Goal: Check status: Check status

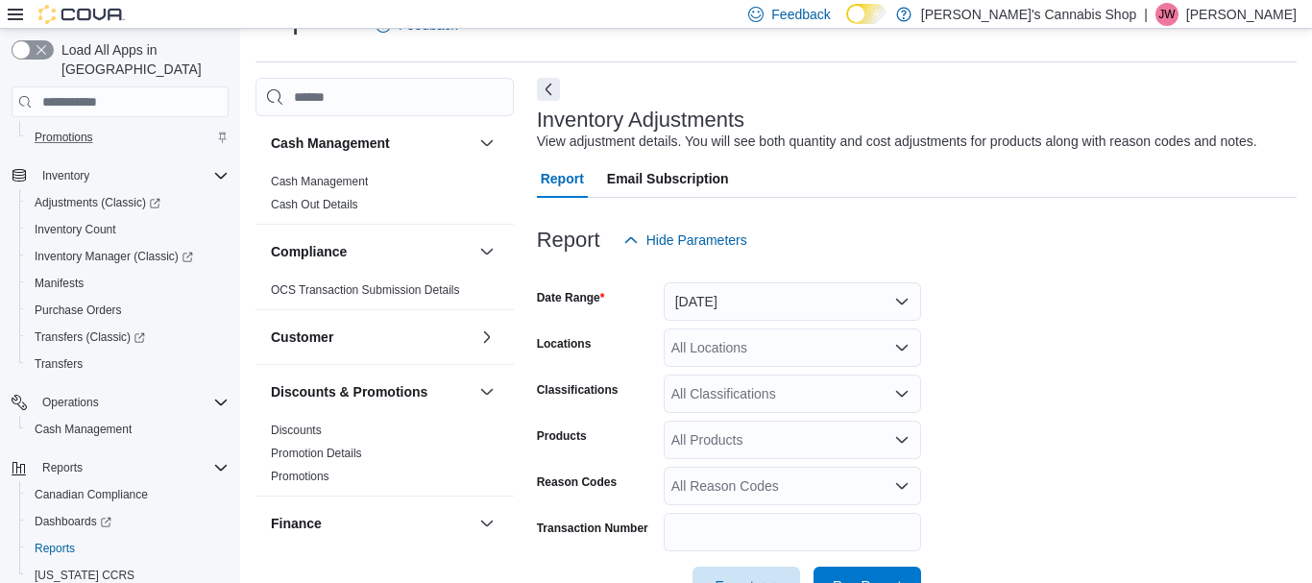
scroll to position [322, 0]
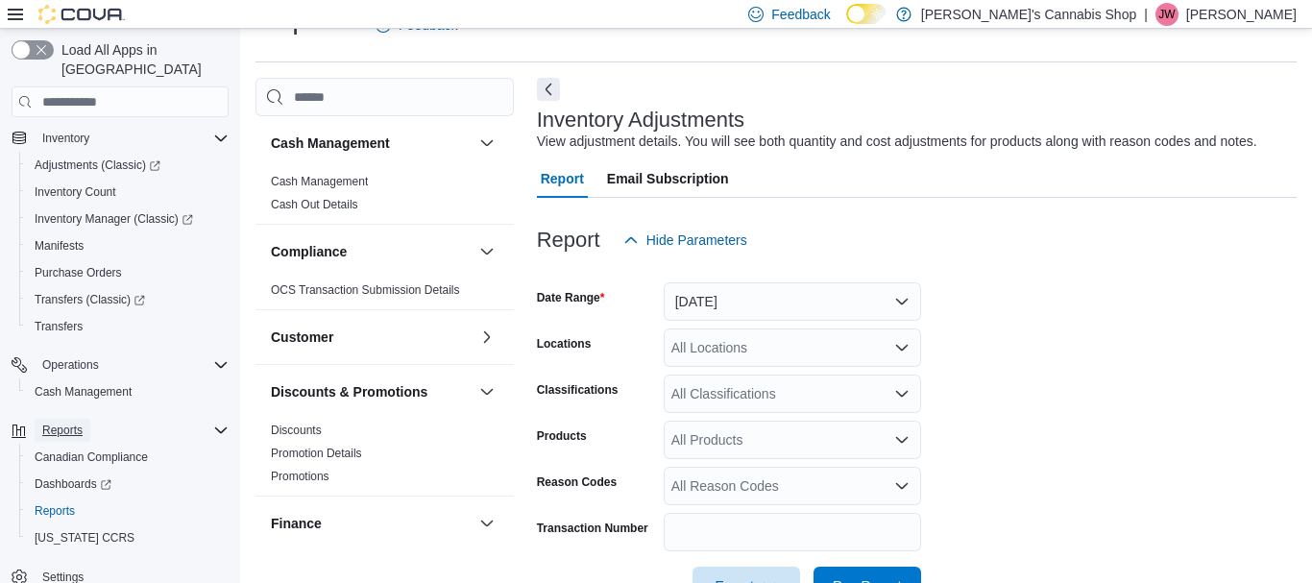
click at [74, 423] on span "Reports" at bounding box center [62, 430] width 40 height 15
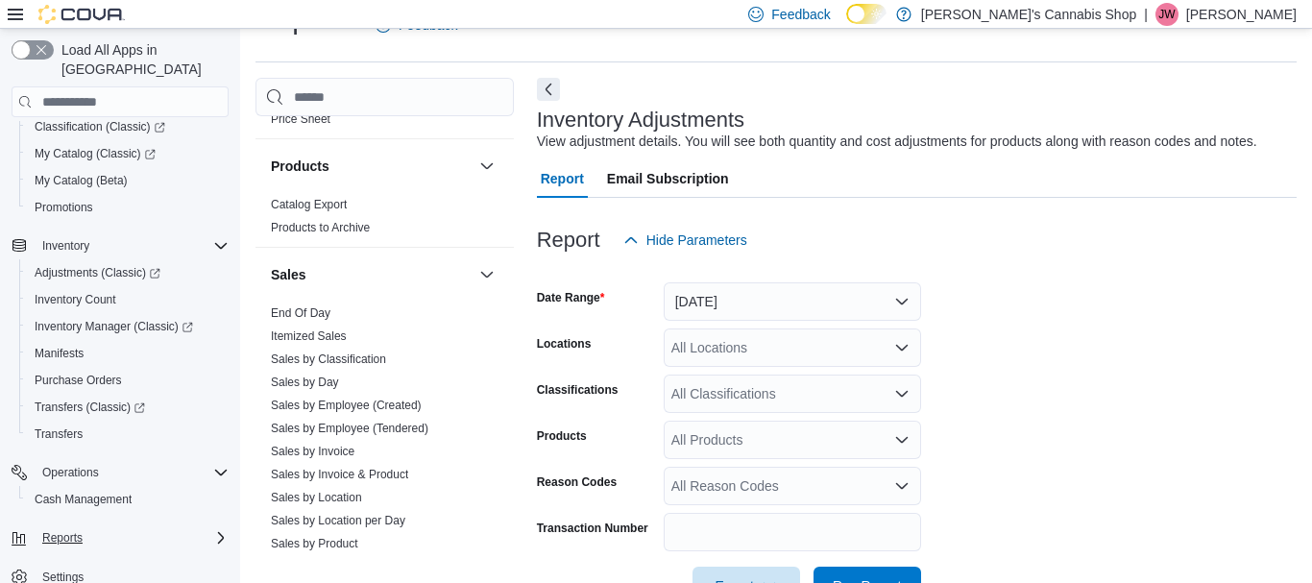
scroll to position [1085, 0]
click at [331, 336] on link "Itemized Sales" at bounding box center [309, 335] width 76 height 13
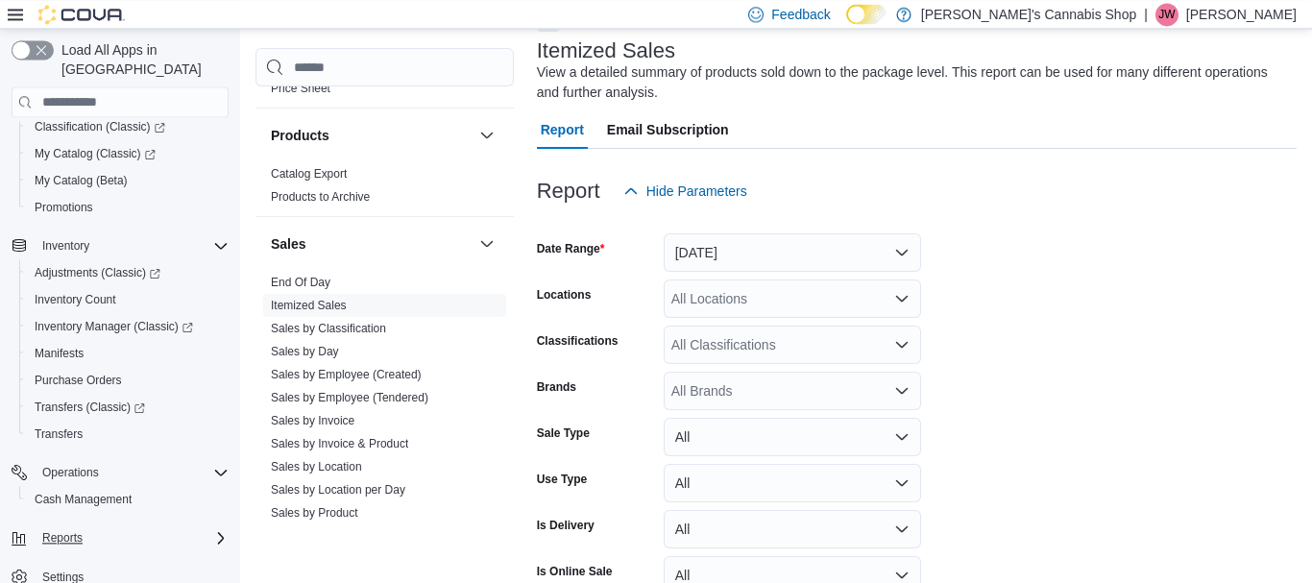
scroll to position [217, 0]
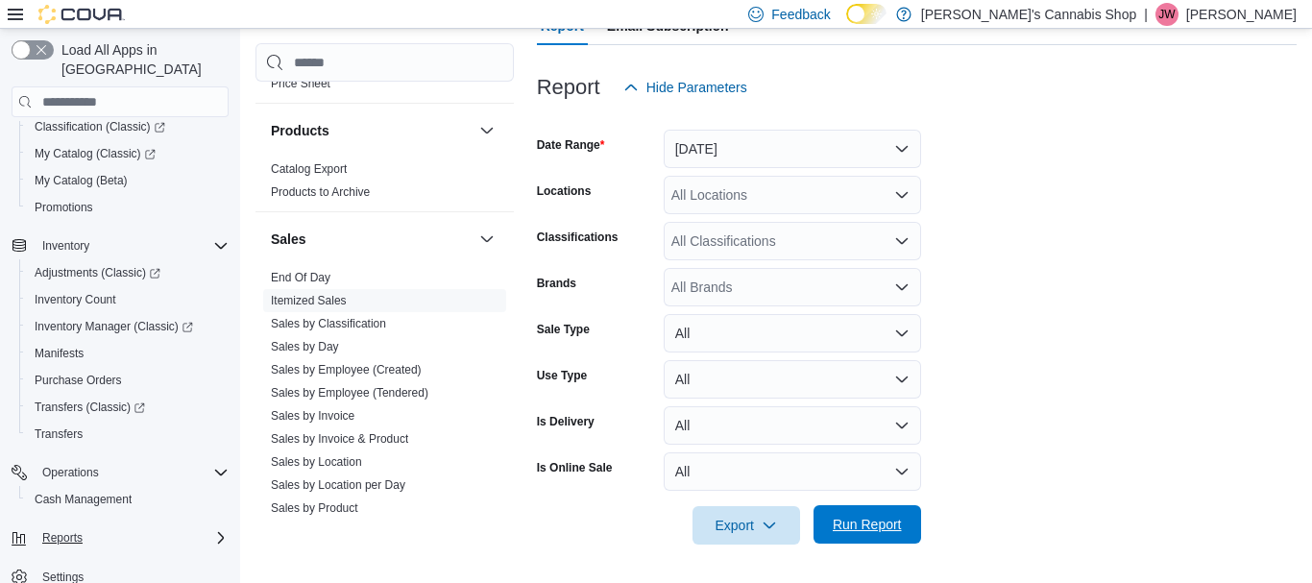
click at [855, 512] on span "Run Report" at bounding box center [867, 524] width 85 height 38
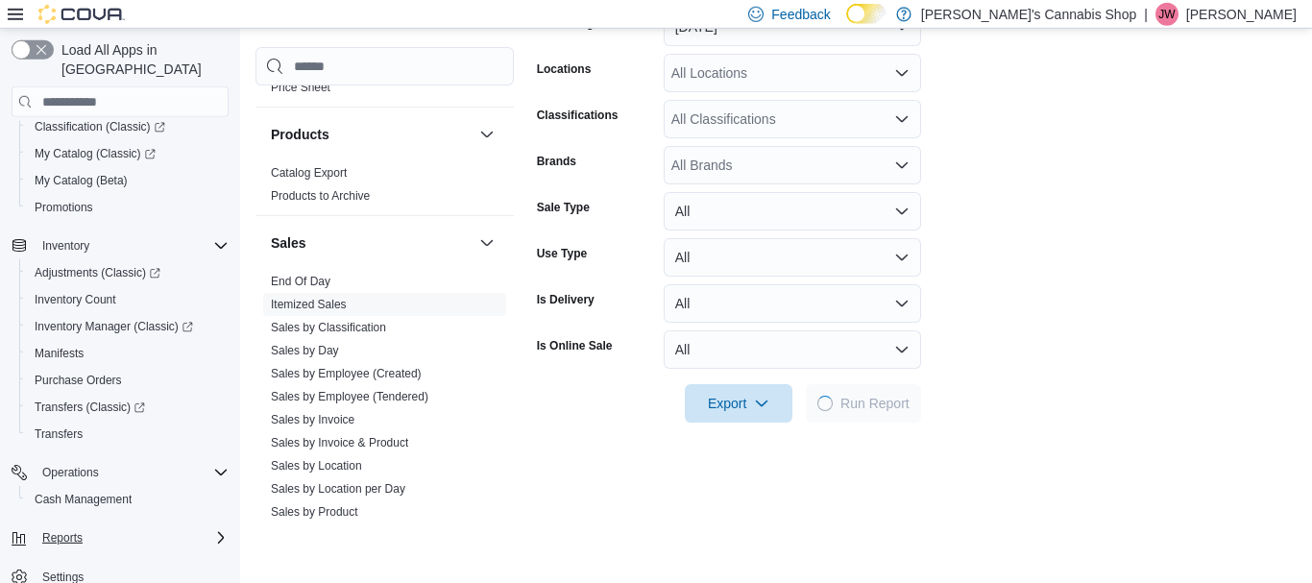
scroll to position [338, 0]
click at [901, 70] on icon "Open list of options" at bounding box center [901, 73] width 15 height 15
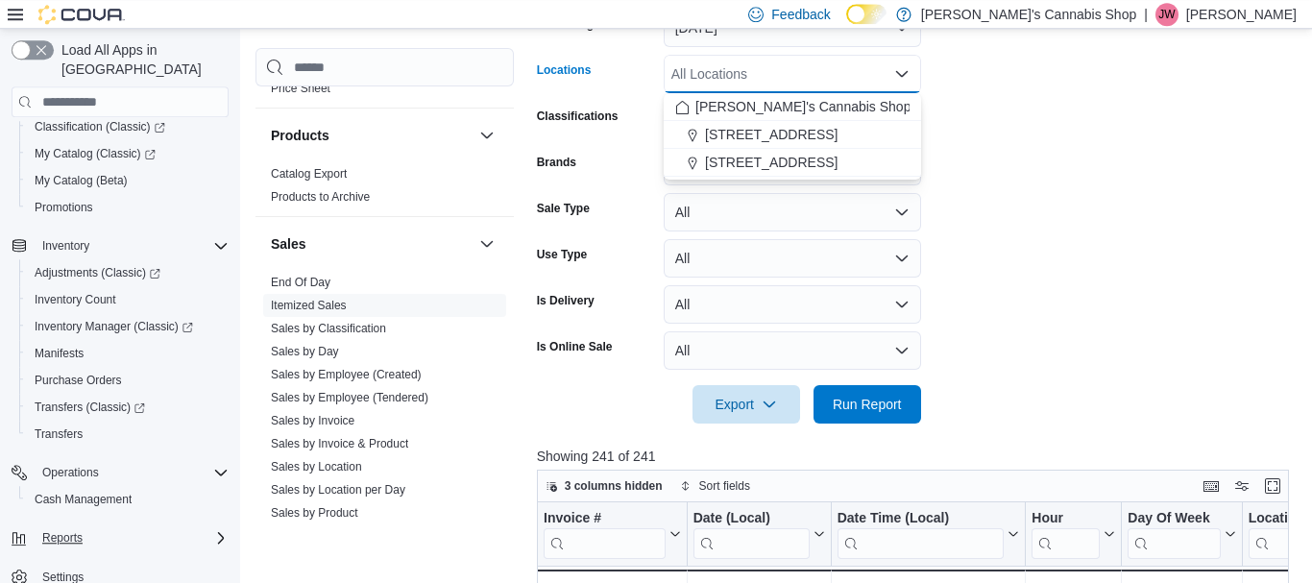
click at [901, 68] on icon "Close list of options" at bounding box center [901, 73] width 15 height 15
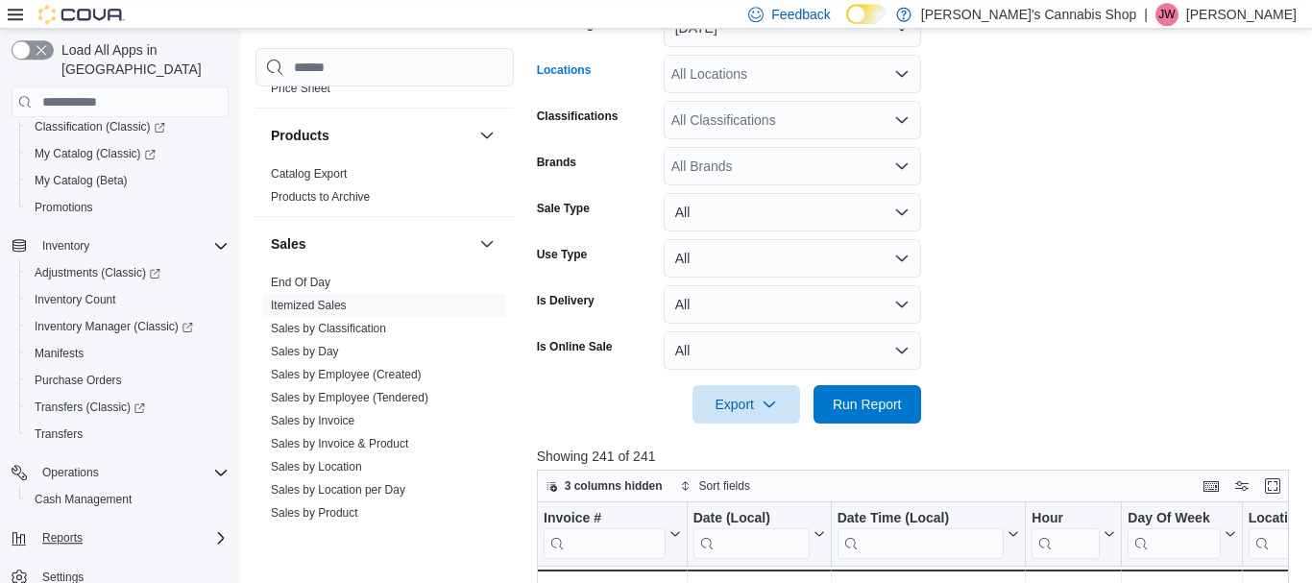
click at [901, 68] on icon "Open list of options" at bounding box center [901, 73] width 15 height 15
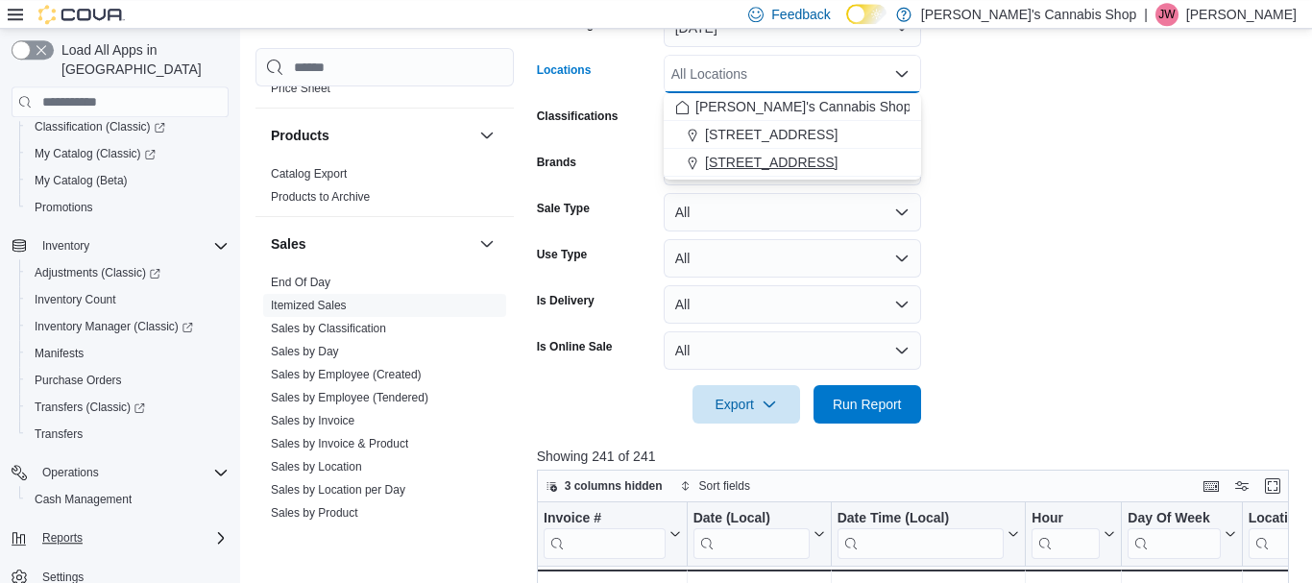
click at [850, 153] on button "[STREET_ADDRESS]" at bounding box center [792, 163] width 257 height 28
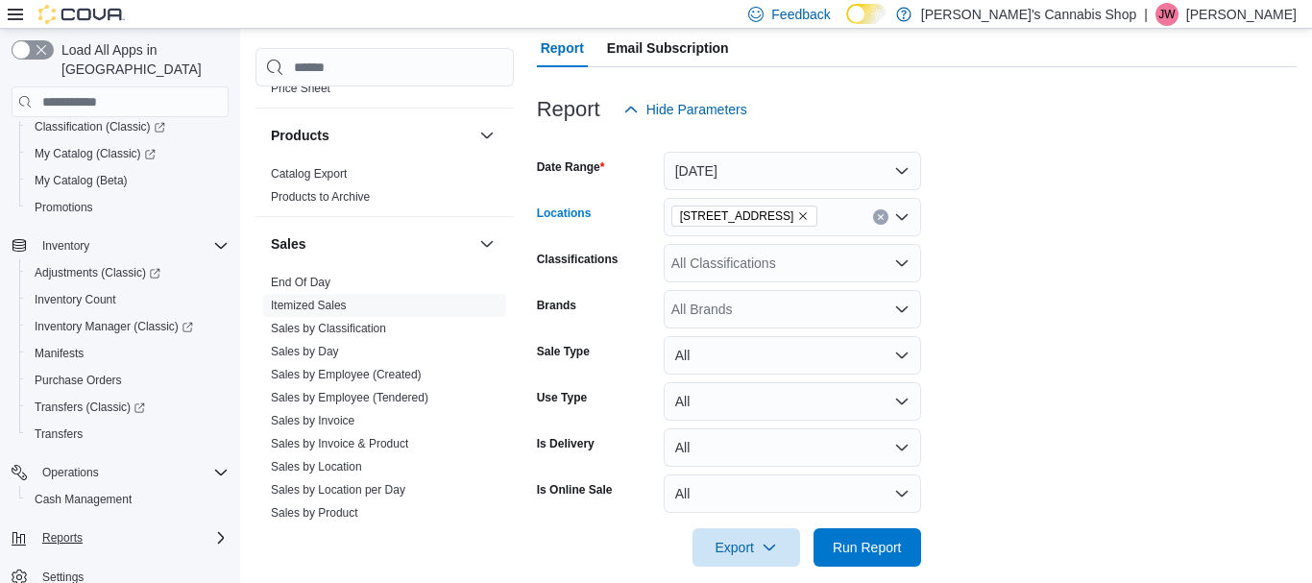
scroll to position [196, 0]
click at [902, 171] on button "[DATE]" at bounding box center [792, 170] width 257 height 38
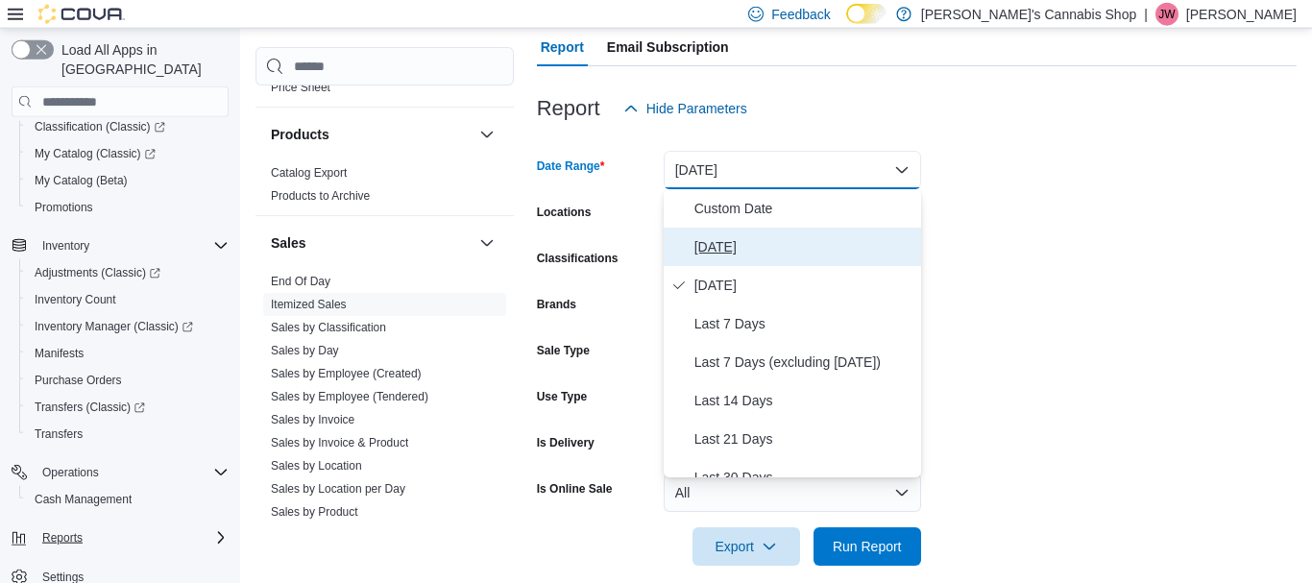
click at [749, 230] on button "[DATE]" at bounding box center [792, 247] width 257 height 38
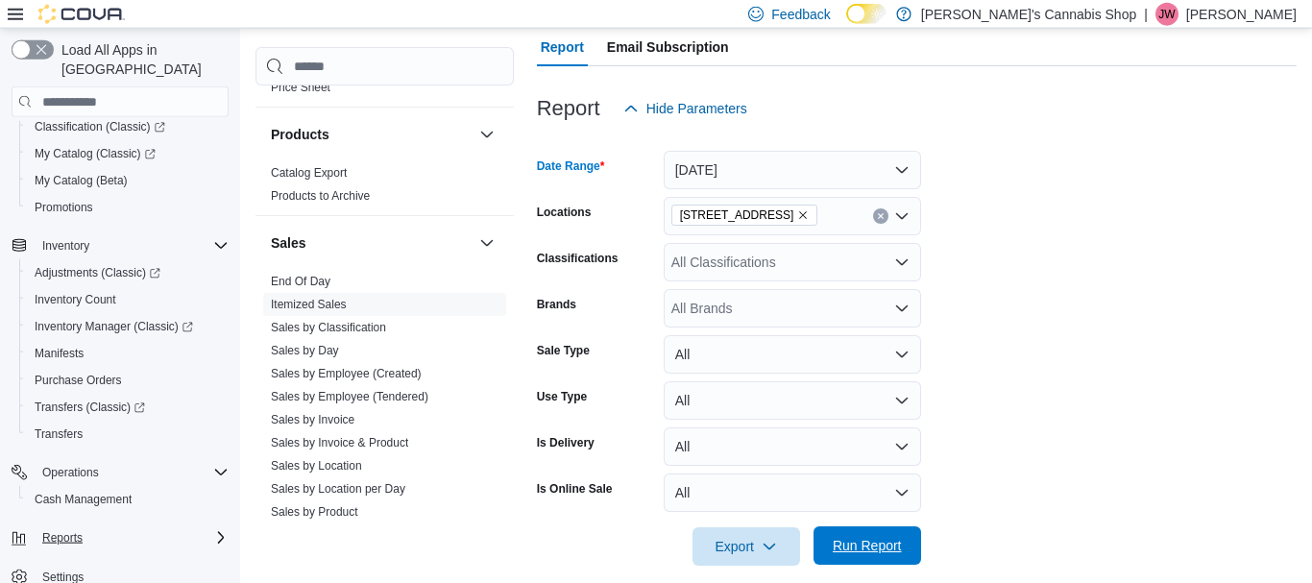
click at [849, 548] on span "Run Report" at bounding box center [867, 545] width 69 height 19
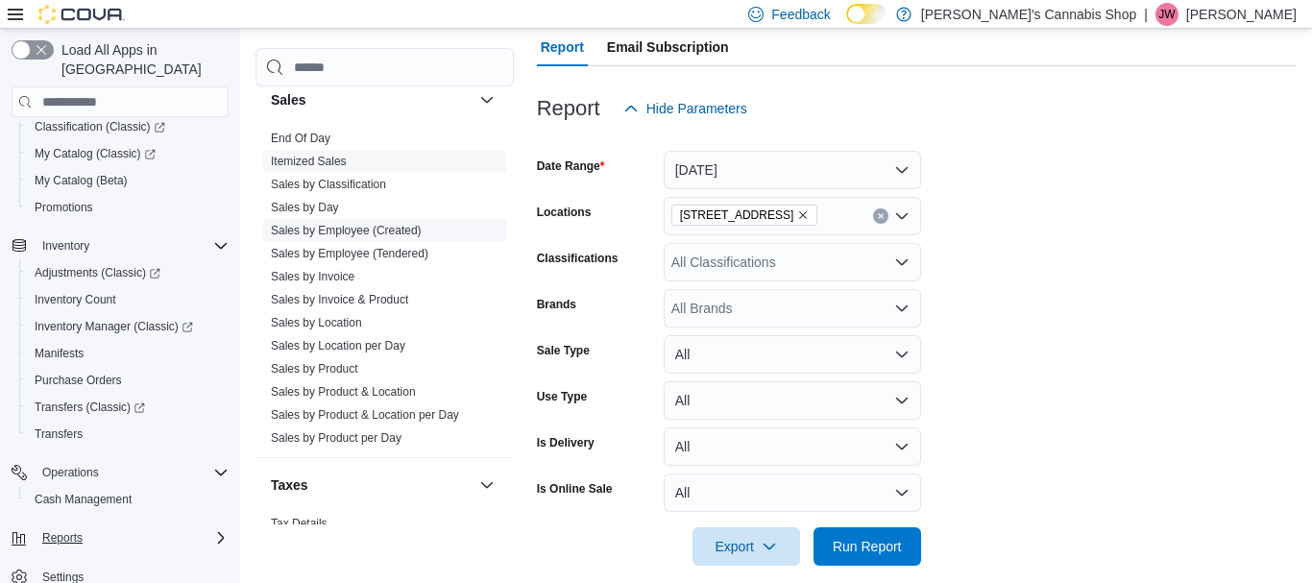
scroll to position [1229, 0]
click at [330, 276] on link "Sales by Invoice" at bounding box center [313, 277] width 84 height 13
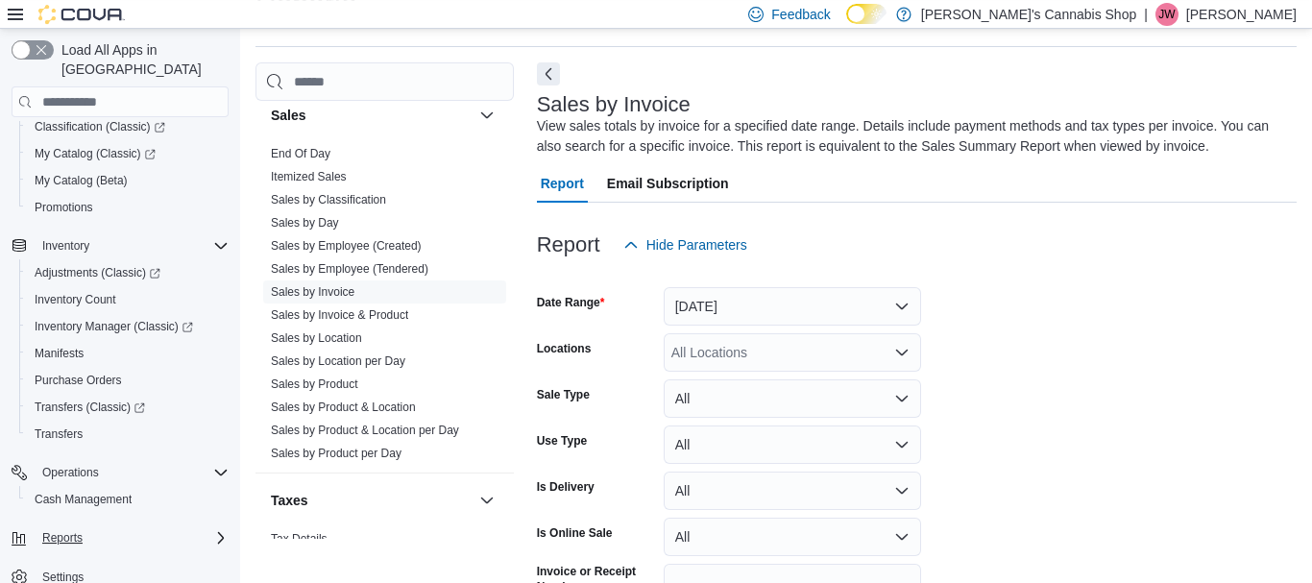
scroll to position [64, 0]
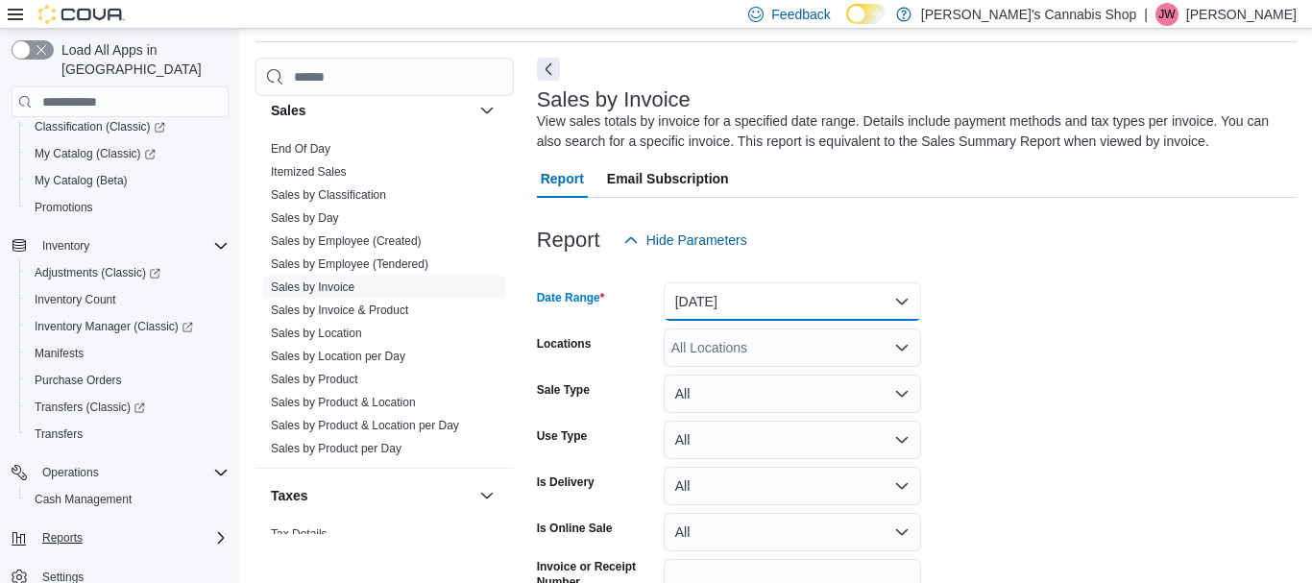
click at [789, 305] on button "[DATE]" at bounding box center [792, 301] width 257 height 38
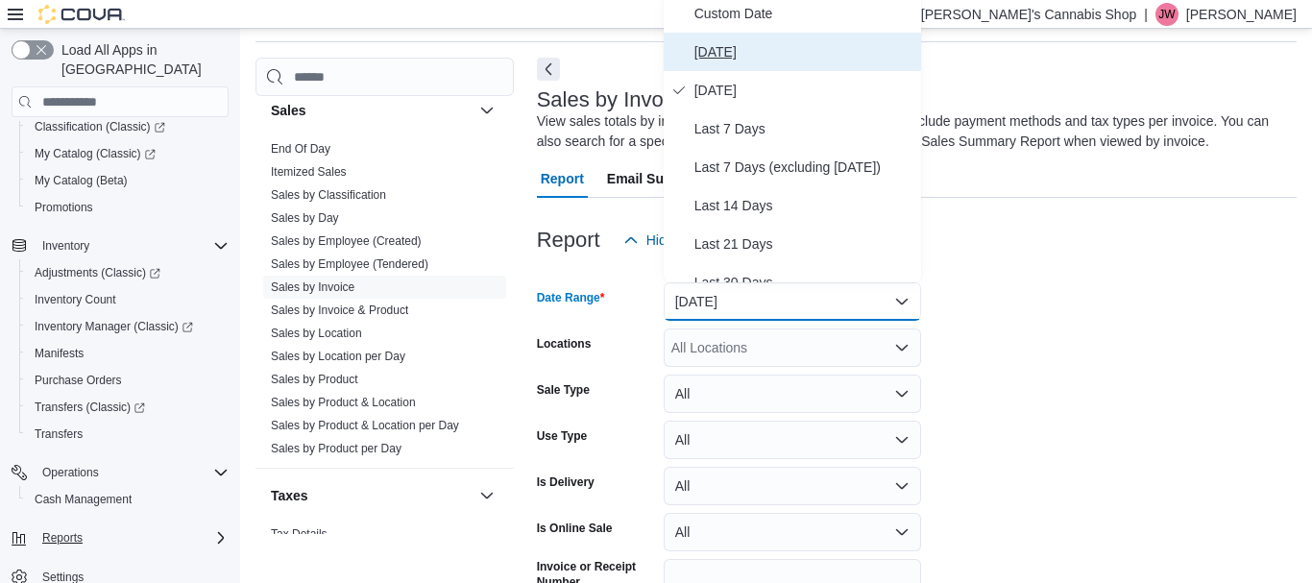
click at [751, 57] on span "[DATE]" at bounding box center [804, 51] width 219 height 23
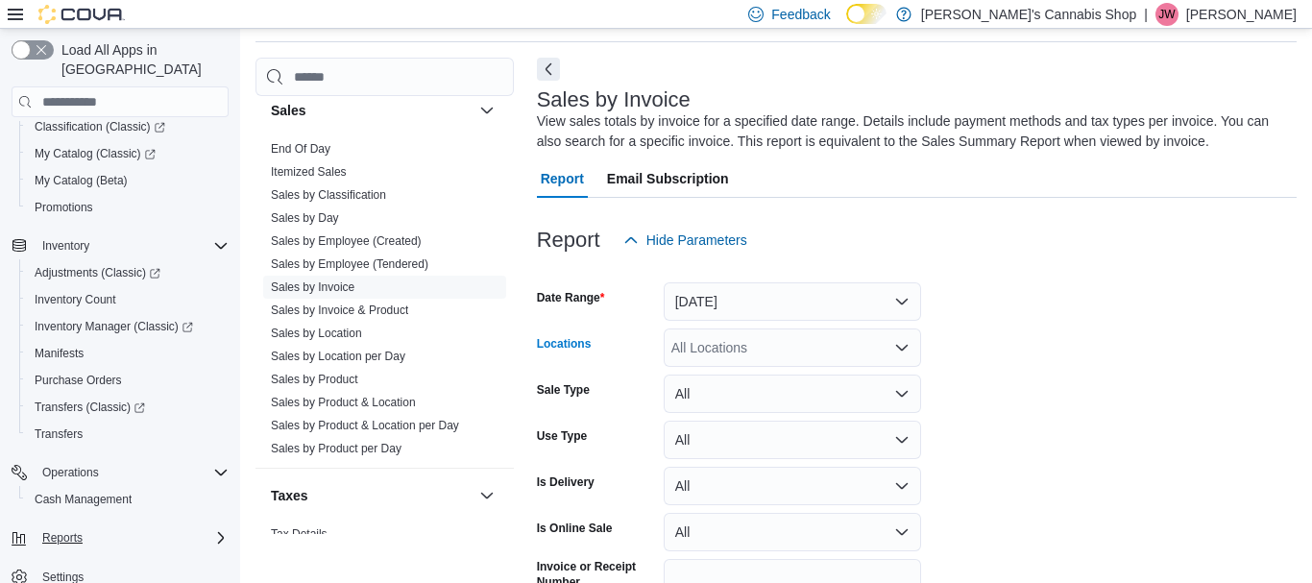
click at [812, 354] on div "All Locations" at bounding box center [792, 348] width 257 height 38
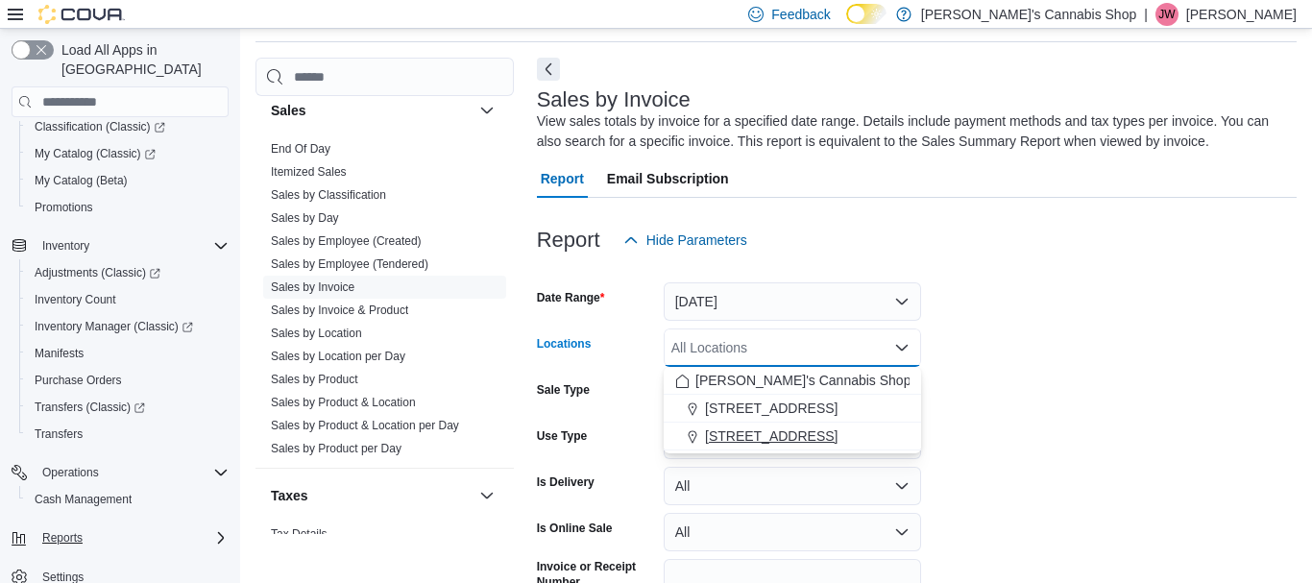
click at [838, 440] on span "[STREET_ADDRESS]" at bounding box center [771, 435] width 133 height 19
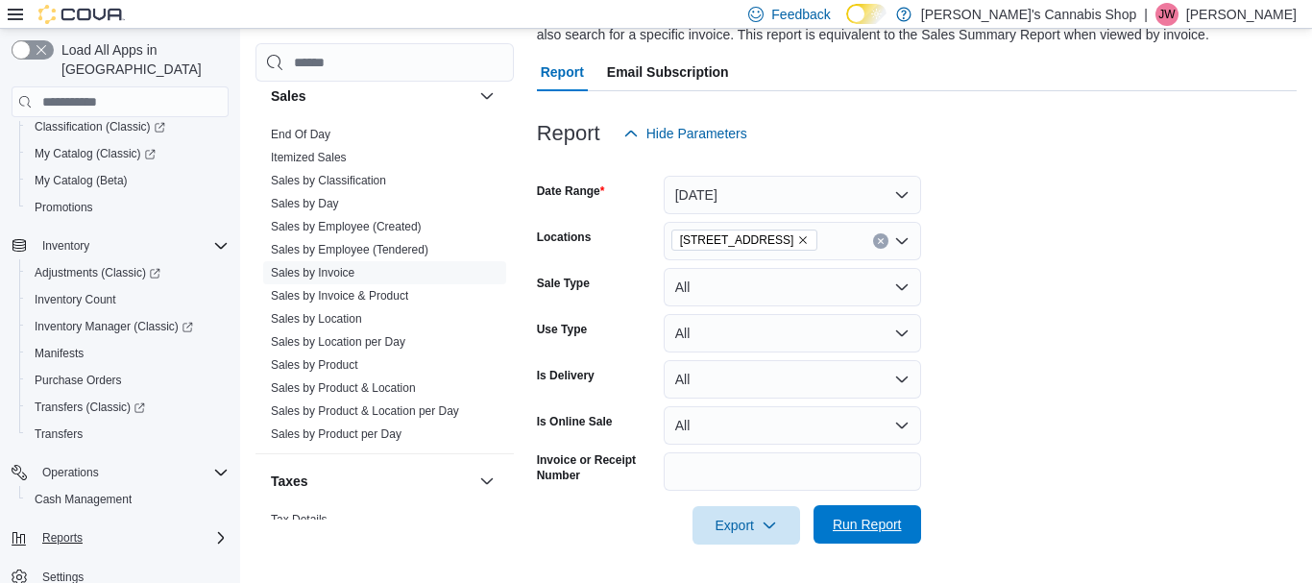
click at [878, 526] on span "Run Report" at bounding box center [867, 524] width 69 height 19
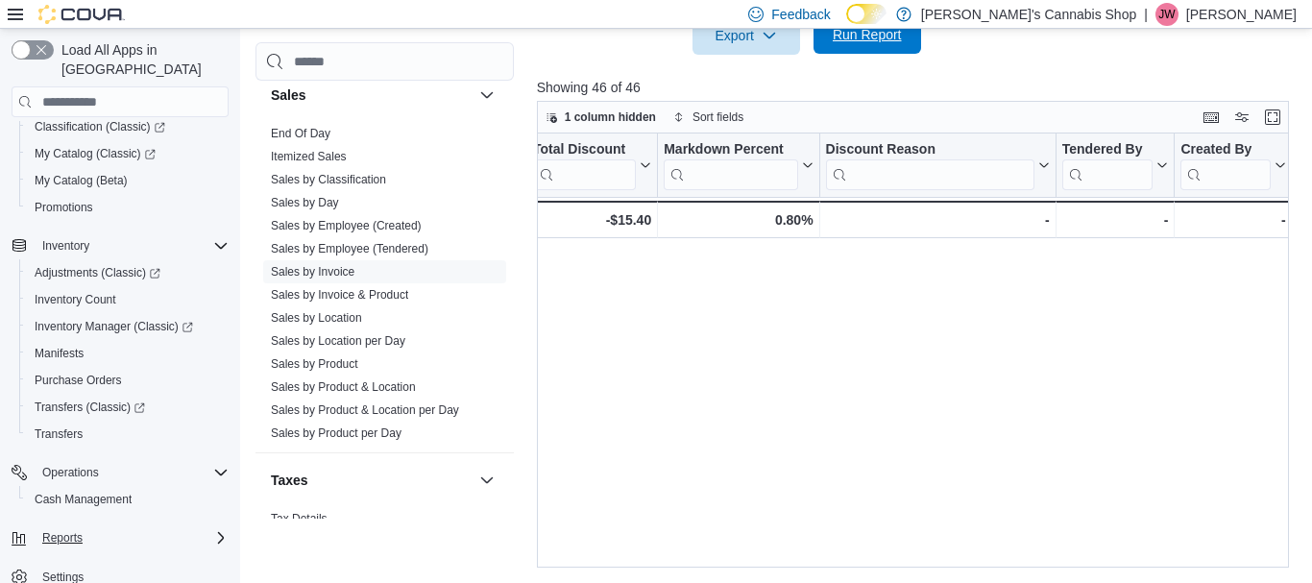
scroll to position [707, 0]
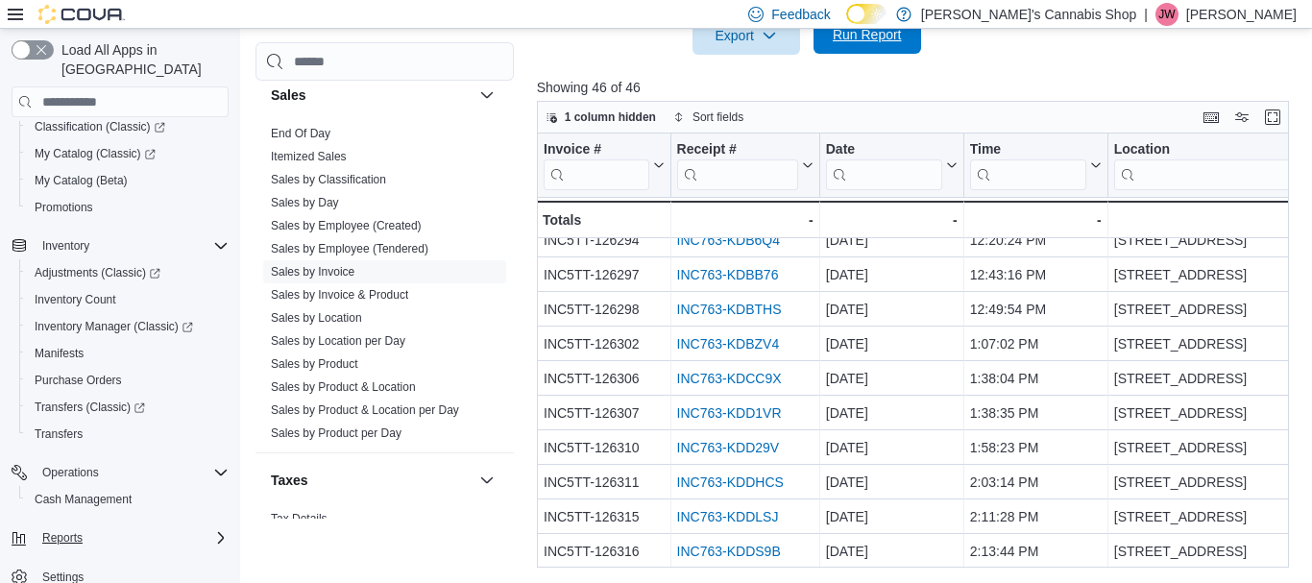
scroll to position [171, 0]
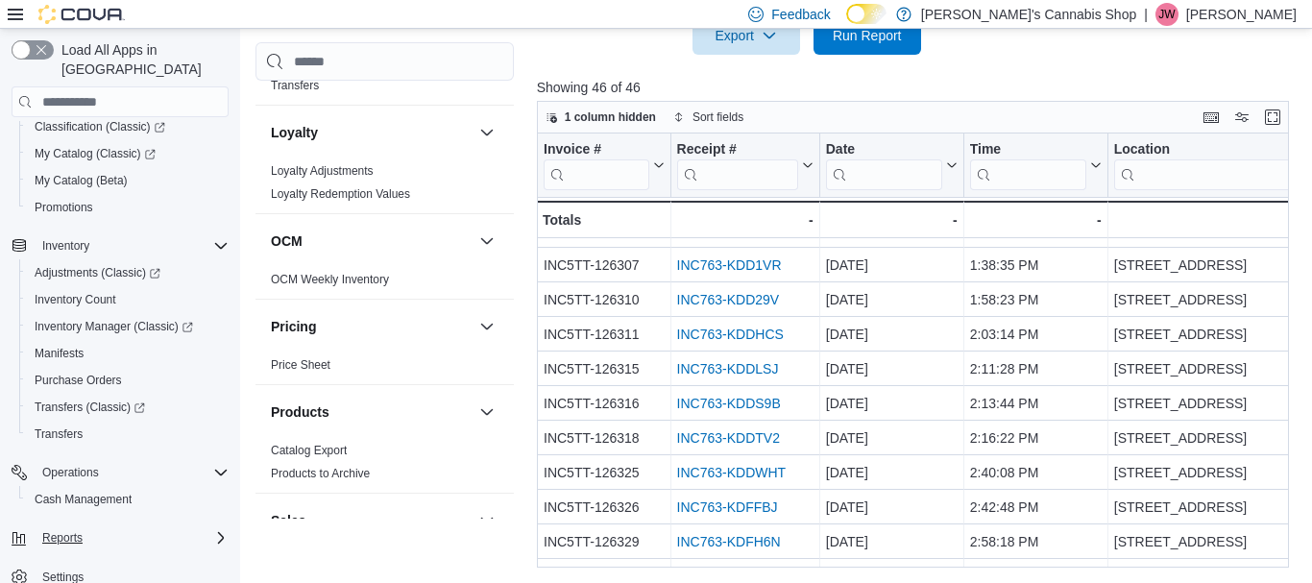
scroll to position [854, 0]
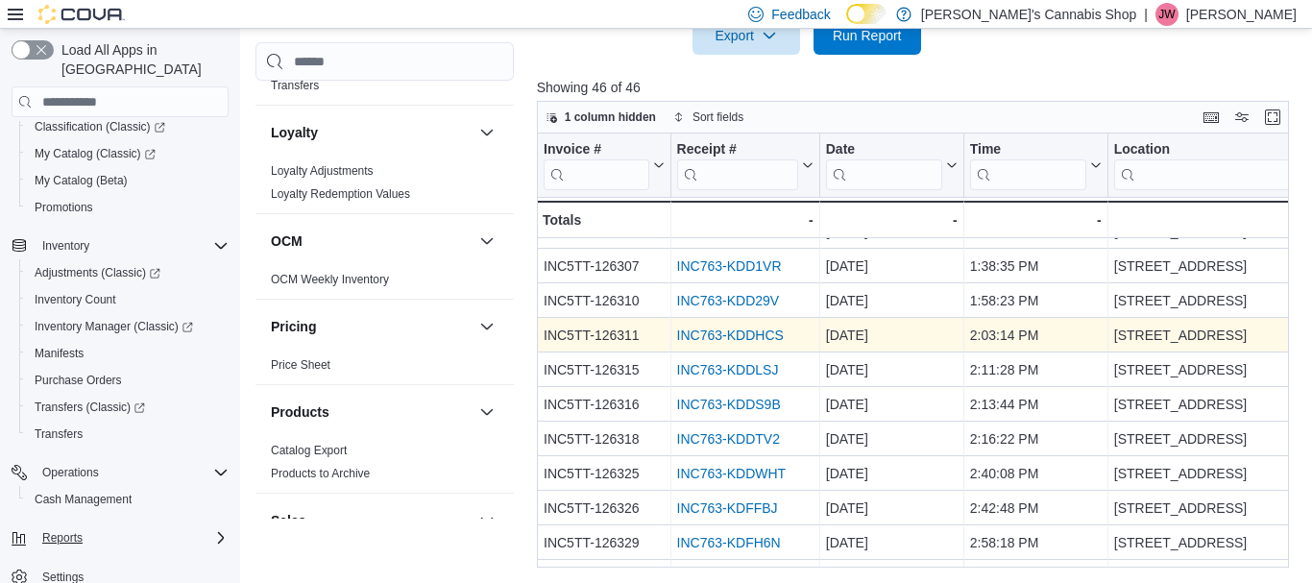
click at [741, 333] on link "INC763-KDDHCS" at bounding box center [729, 336] width 107 height 15
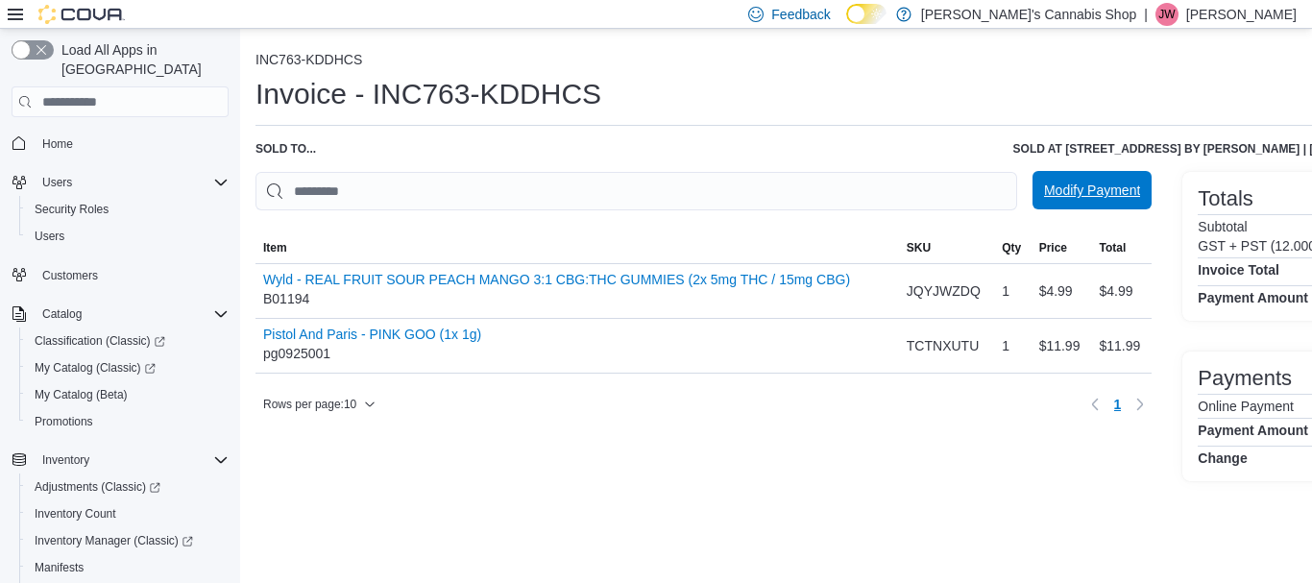
click at [1112, 204] on span "Modify Payment" at bounding box center [1092, 190] width 96 height 38
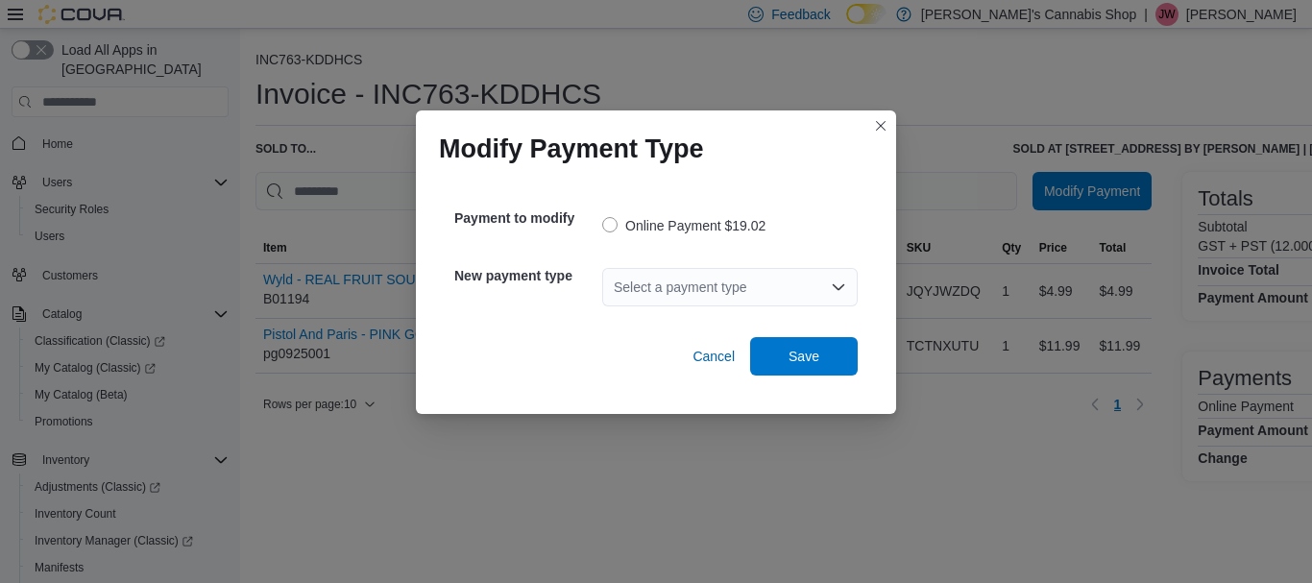
click at [702, 293] on div "Select a payment type" at bounding box center [730, 287] width 256 height 38
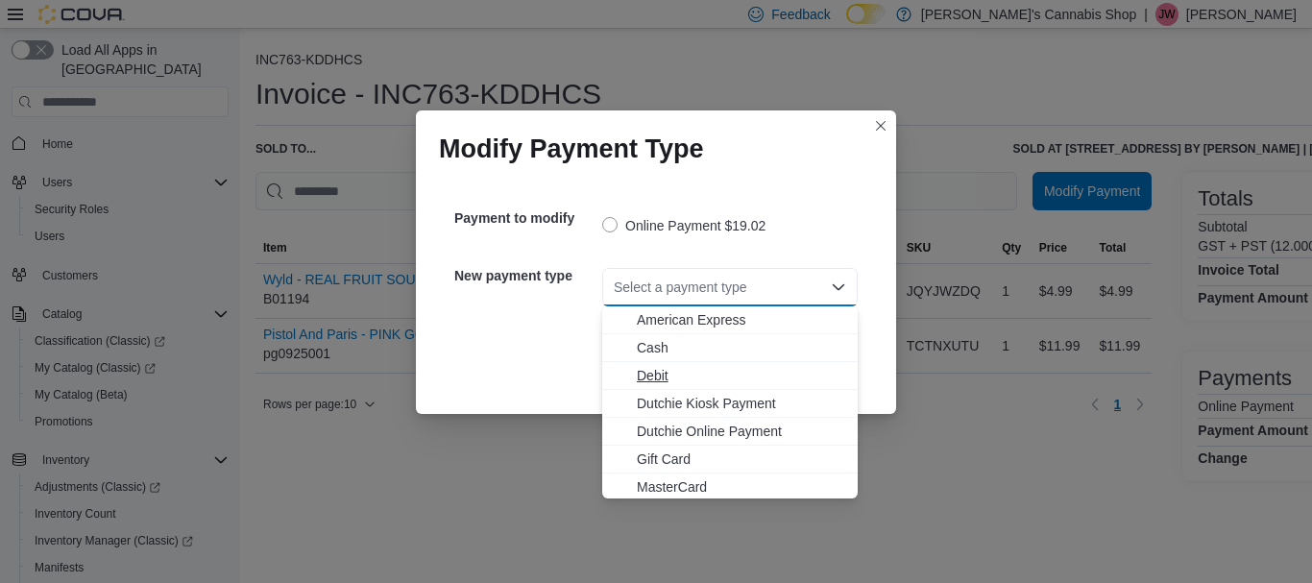
click at [655, 375] on span "Debit" at bounding box center [741, 375] width 209 height 19
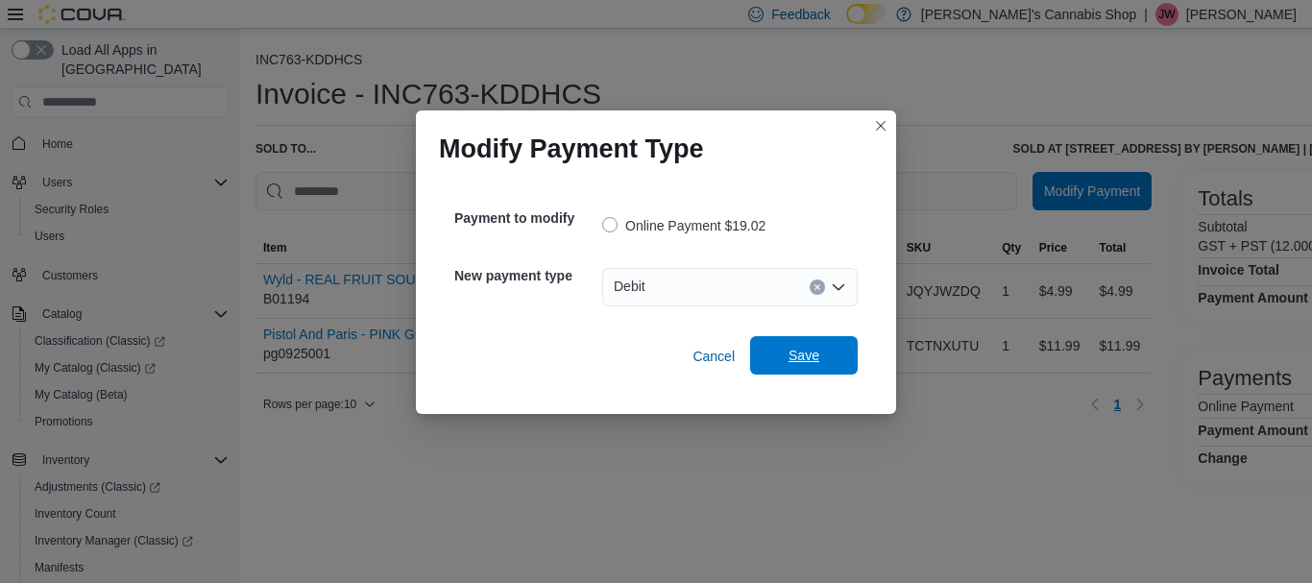
click at [813, 353] on span "Save" at bounding box center [804, 355] width 31 height 19
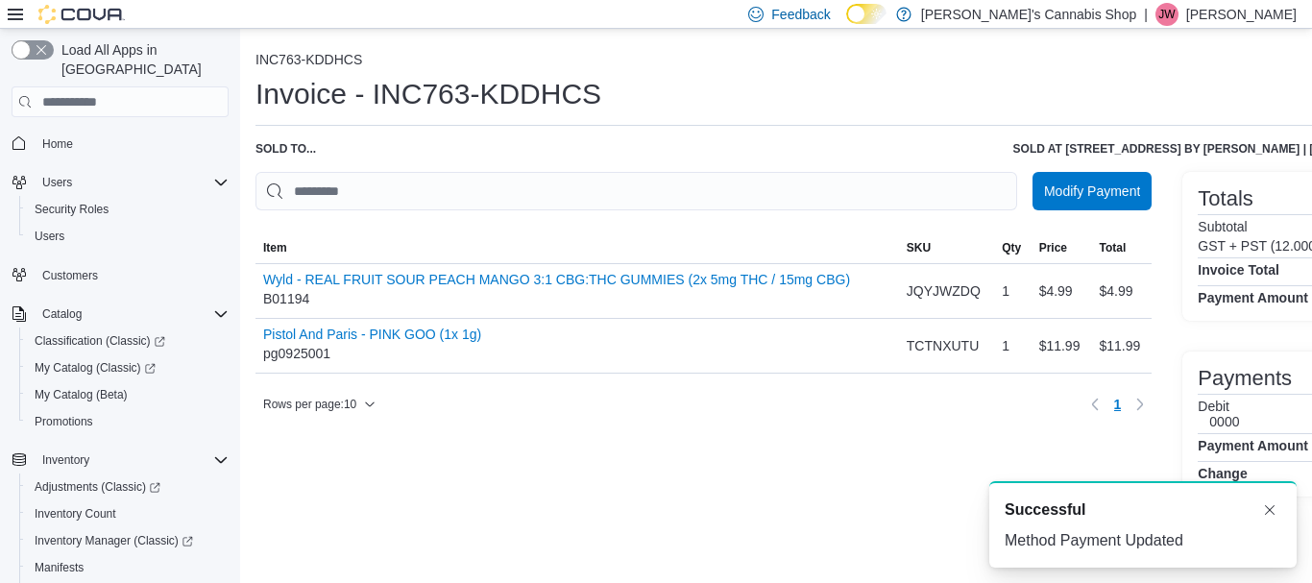
click at [836, 485] on div "Modify Payment Sorting Item SKU Qty Price Total Item Wyld - REAL FRUIT SOUR PEA…" at bounding box center [704, 334] width 896 height 325
